Goal: Navigation & Orientation: Find specific page/section

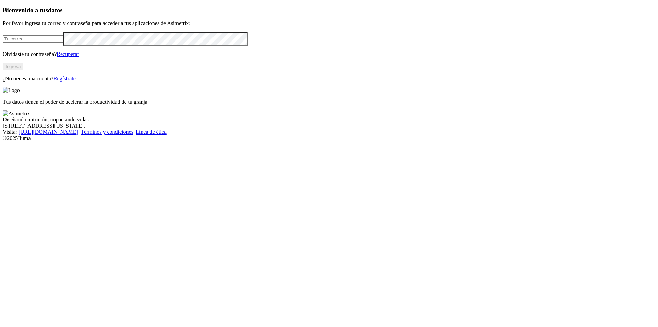
type input "[EMAIL_ADDRESS][PERSON_NAME][DOMAIN_NAME]"
drag, startPoint x: 135, startPoint y: 174, endPoint x: 132, endPoint y: 170, distance: 5.4
click at [23, 70] on button "Ingresa" at bounding box center [13, 66] width 21 height 7
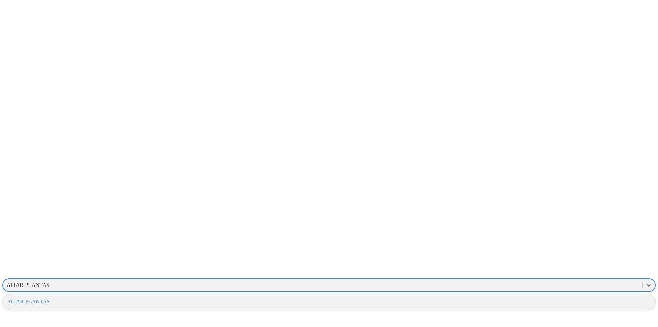
click at [504, 280] on div "ALIAR-PLANTAS" at bounding box center [322, 285] width 639 height 10
